Goal: Task Accomplishment & Management: Complete application form

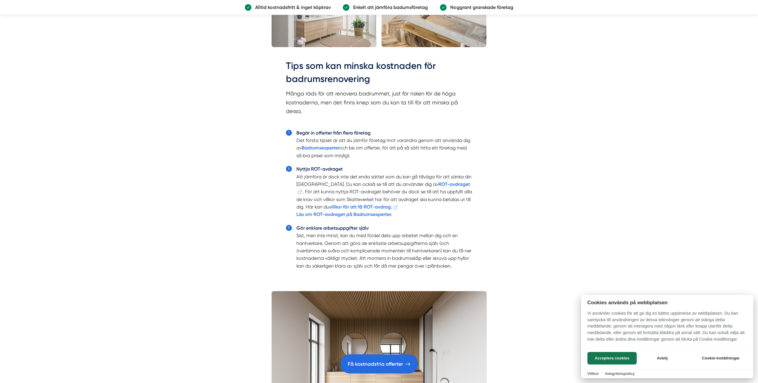
scroll to position [1314, 0]
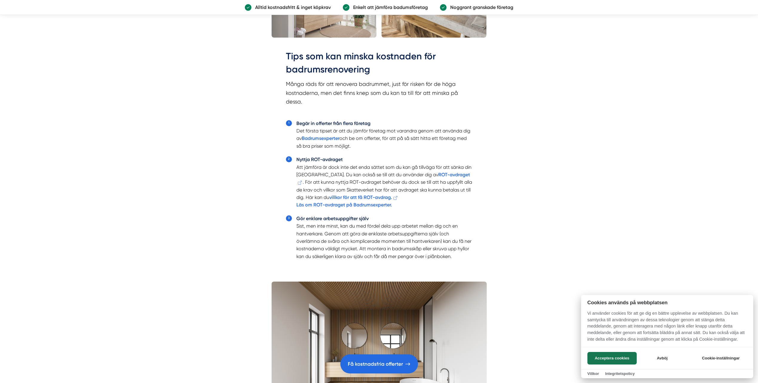
click at [316, 138] on div at bounding box center [379, 191] width 758 height 383
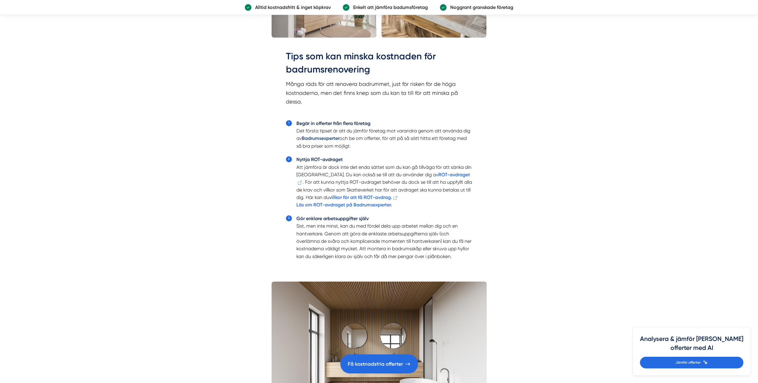
click at [323, 139] on strong "Badrumsexperter" at bounding box center [321, 139] width 38 height 6
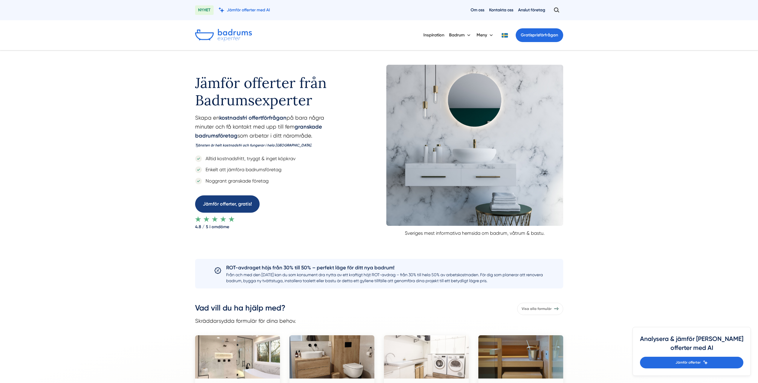
click at [232, 202] on link "Jämför offerter, gratis!" at bounding box center [227, 204] width 64 height 17
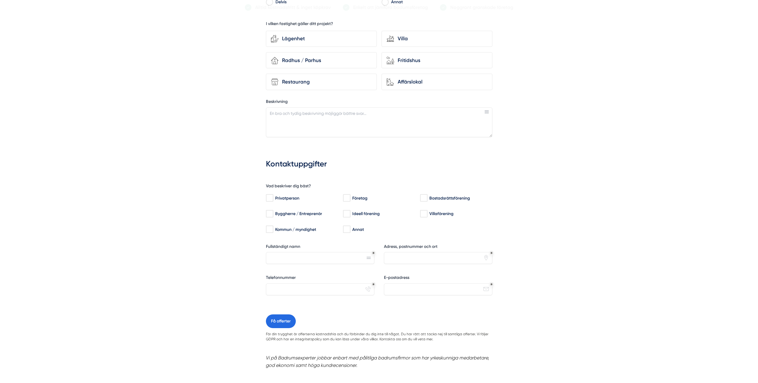
scroll to position [418, 0]
